Goal: Information Seeking & Learning: Find specific fact

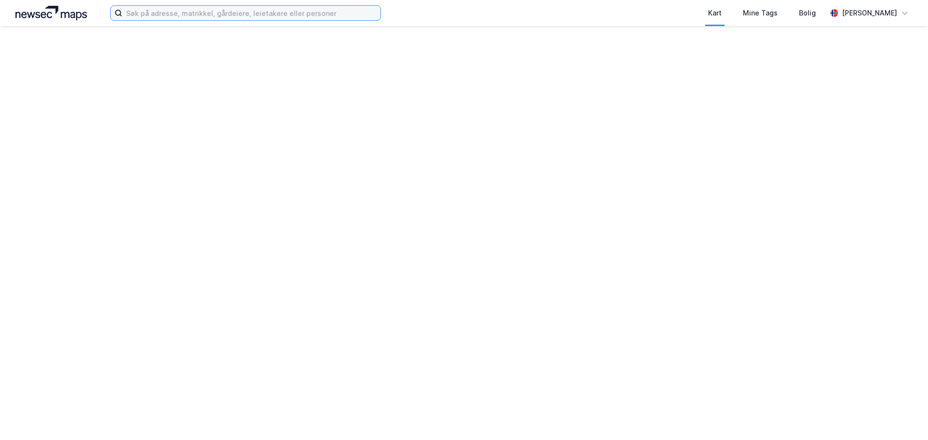
click at [244, 12] on input at bounding box center [251, 13] width 258 height 15
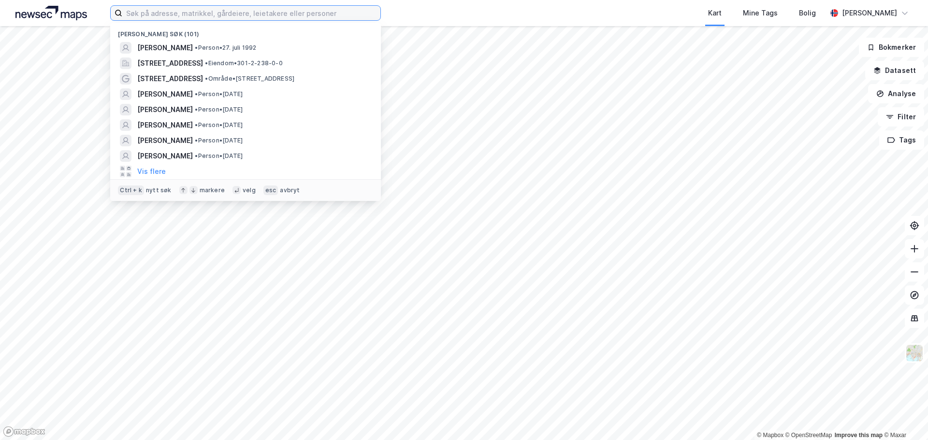
paste input "[PERSON_NAME]"
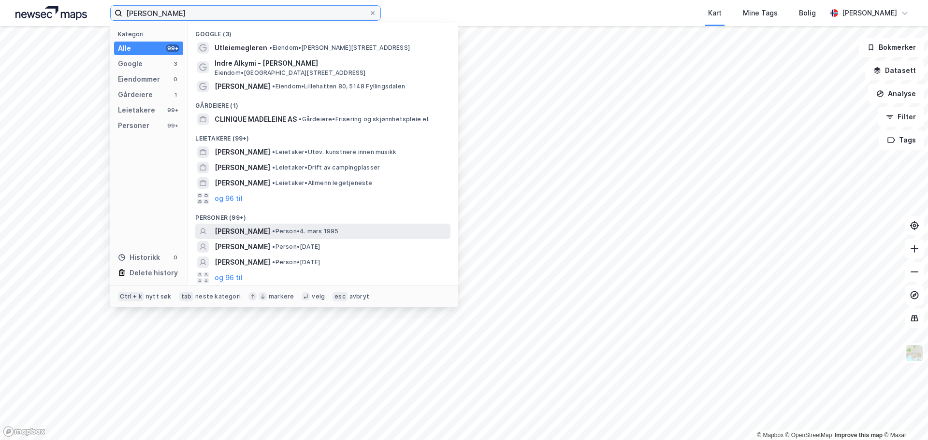
type input "[PERSON_NAME]"
click at [323, 236] on div "[PERSON_NAME] • Person • [DATE]" at bounding box center [332, 232] width 234 height 12
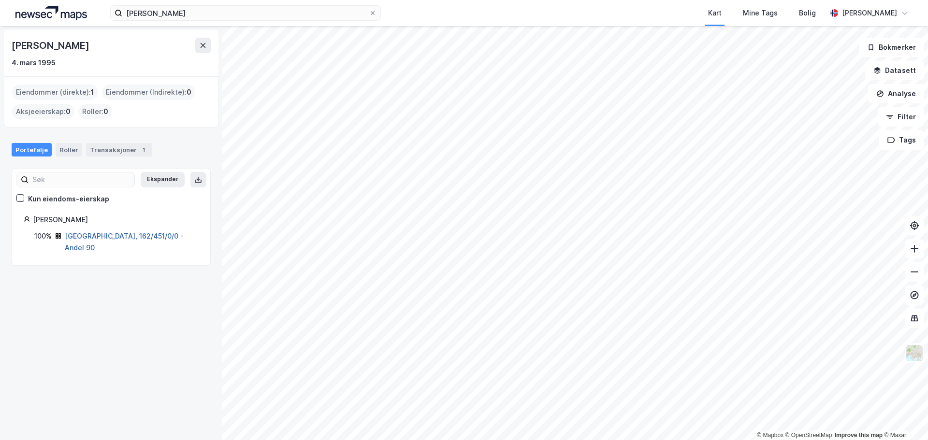
click at [117, 235] on link "[GEOGRAPHIC_DATA], 162/451/0/0 - Andel 90" at bounding box center [124, 242] width 119 height 20
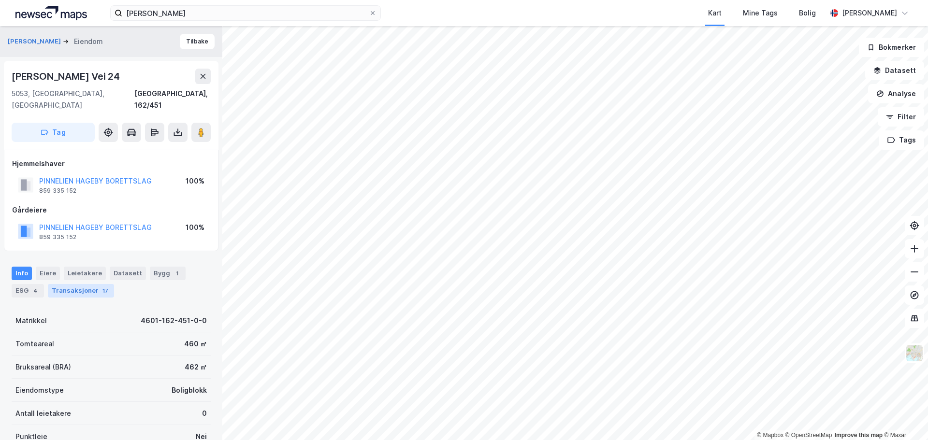
click at [81, 284] on div "Transaksjoner 17" at bounding box center [81, 291] width 66 height 14
